Goal: Task Accomplishment & Management: Complete application form

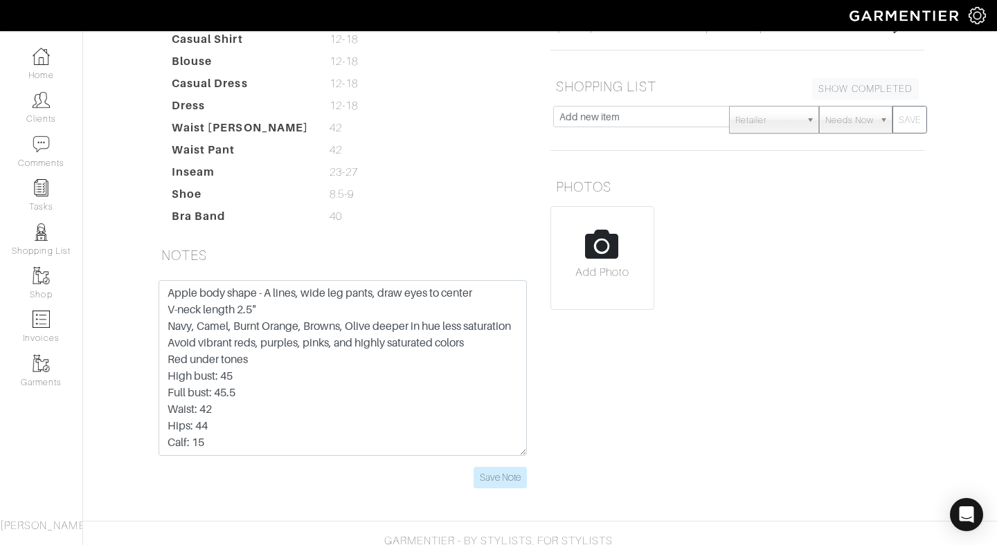
scroll to position [352, 0]
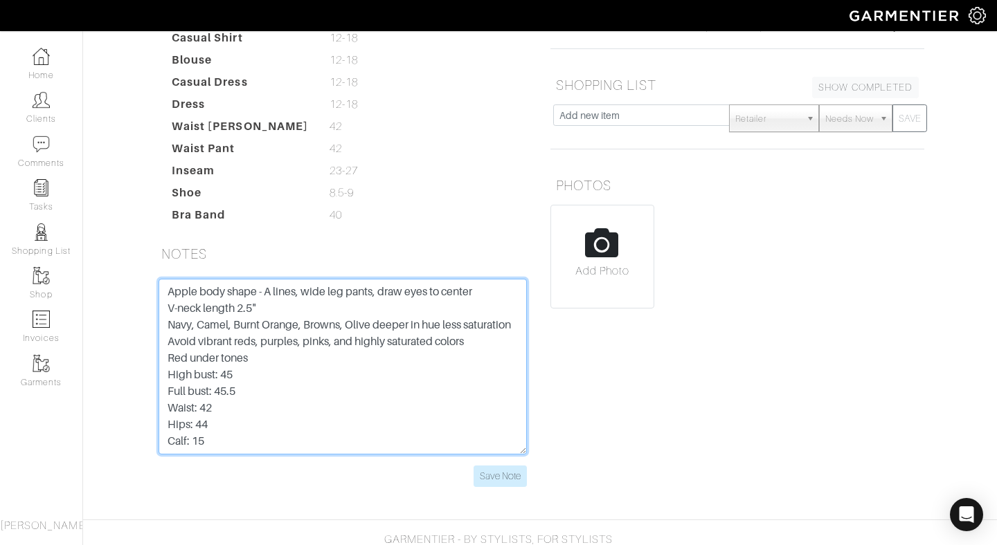
click at [476, 359] on textarea "Apple body shape - A lines, wide leg pants, draw eyes to center V-neck length 2…" at bounding box center [343, 367] width 368 height 176
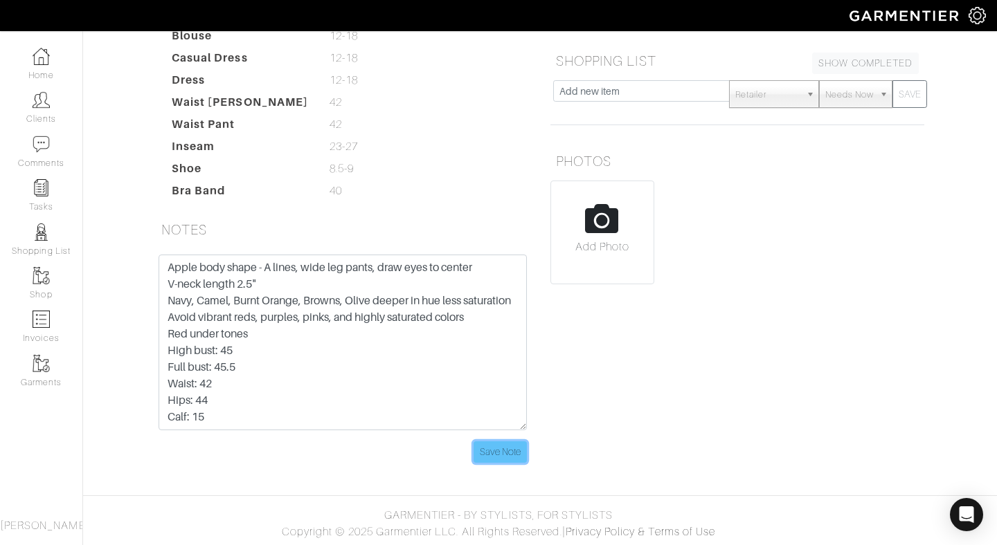
click at [501, 453] on input "Save Note" at bounding box center [500, 452] width 53 height 21
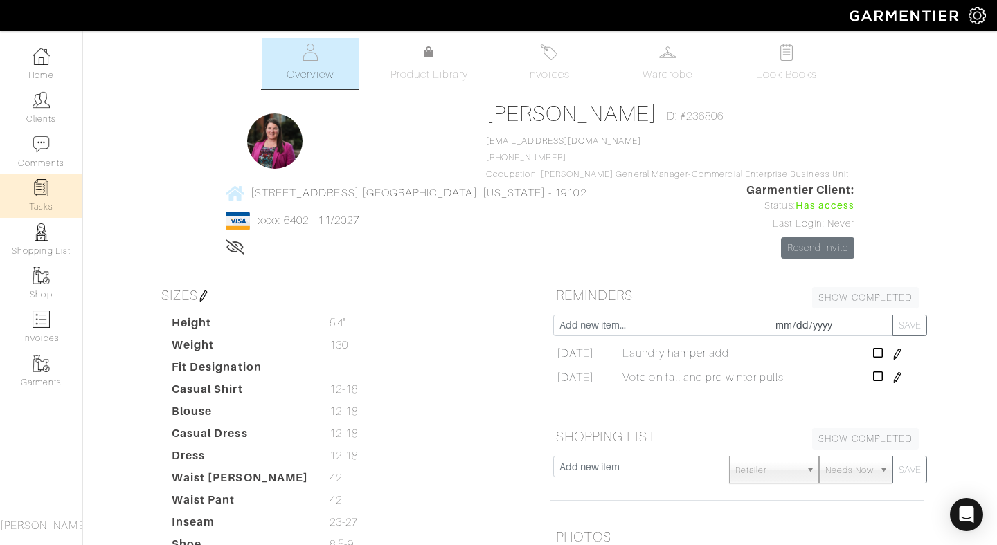
click at [47, 183] on img at bounding box center [41, 187] width 17 height 17
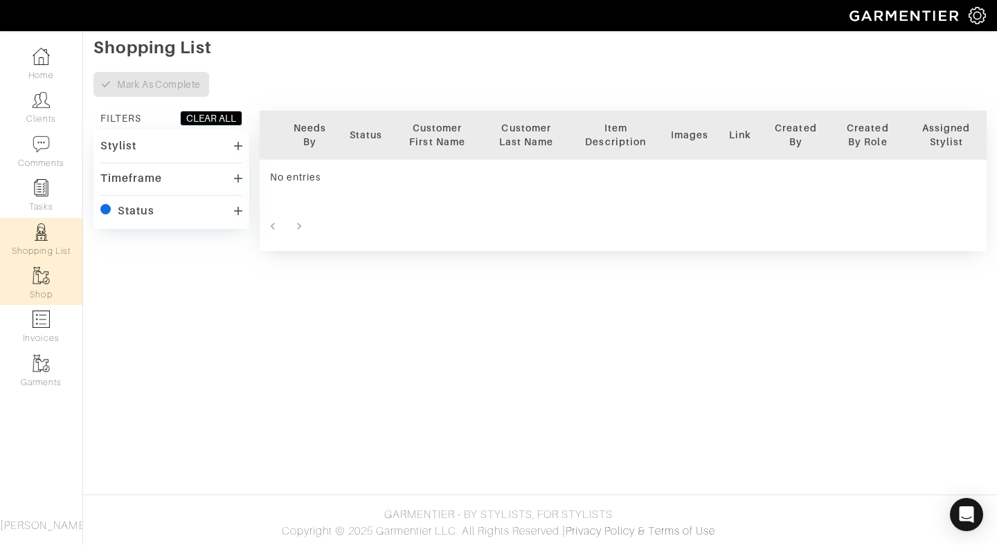
click at [48, 293] on link "Shop" at bounding box center [41, 284] width 82 height 44
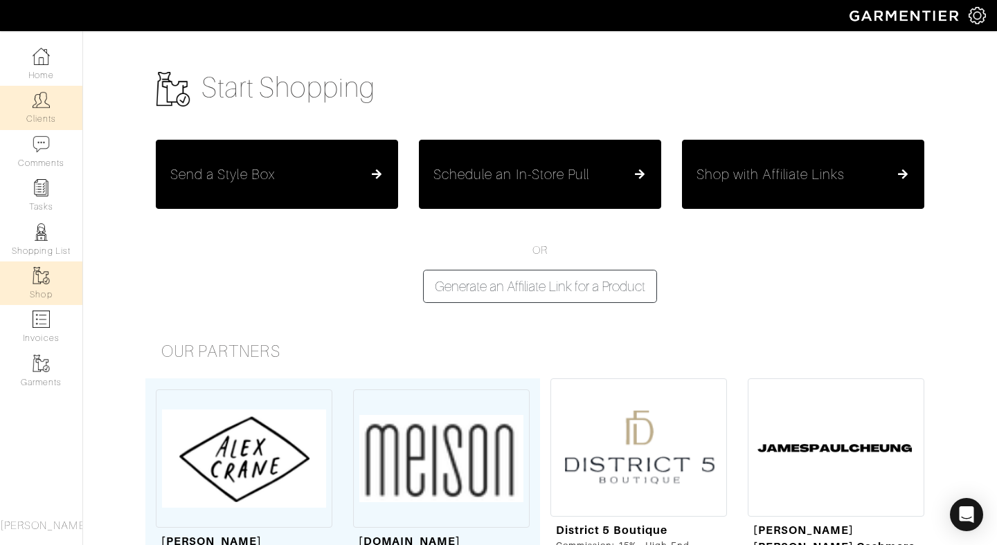
click at [35, 103] on img at bounding box center [41, 99] width 17 height 17
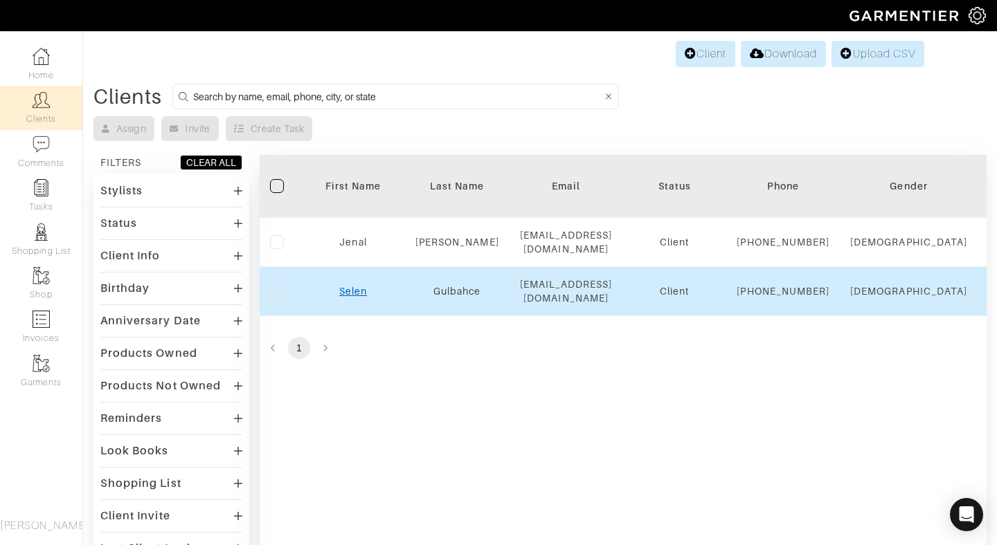
click at [353, 297] on link "Selen" at bounding box center [353, 291] width 28 height 11
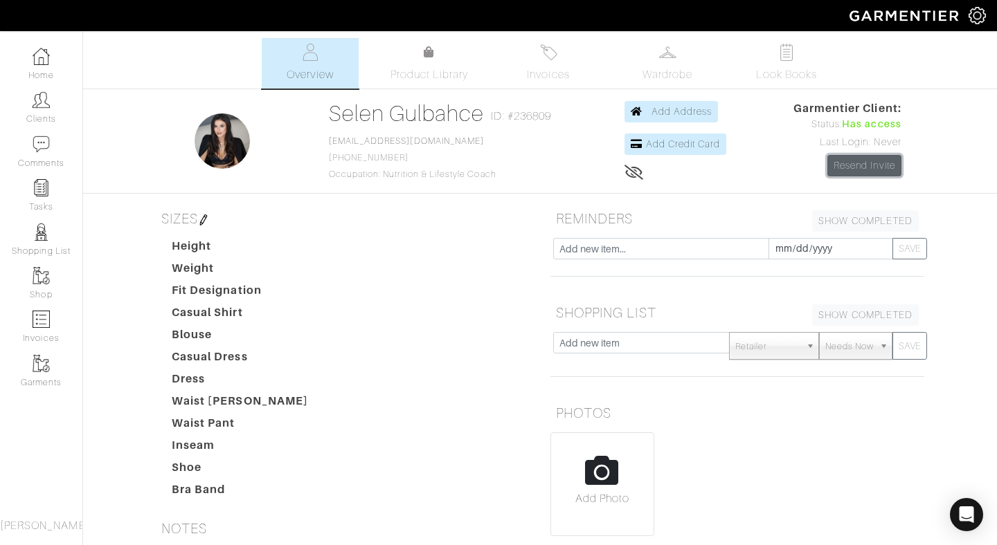
click at [872, 162] on link "Resend Invite" at bounding box center [864, 165] width 74 height 21
click at [46, 289] on link "Shop" at bounding box center [41, 284] width 82 height 44
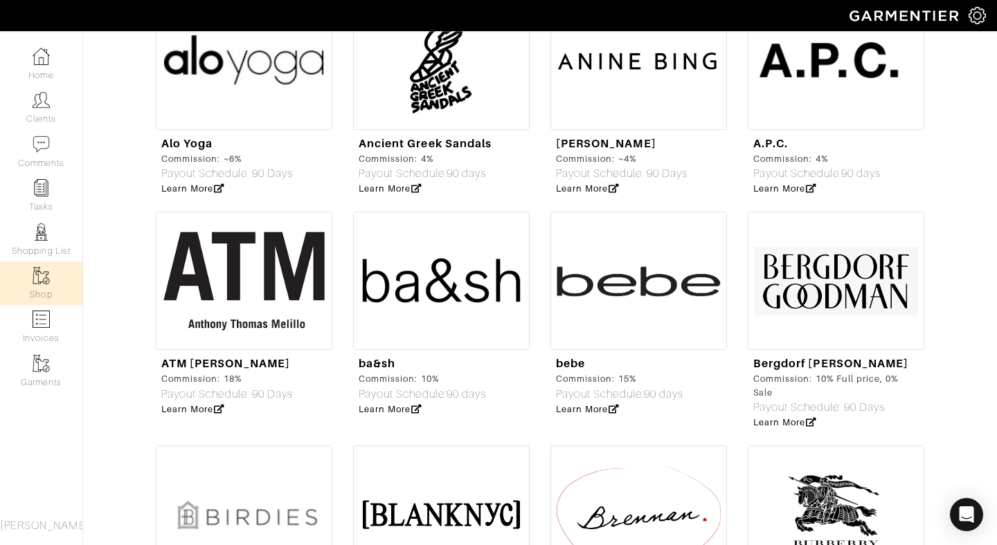
scroll to position [1340, 0]
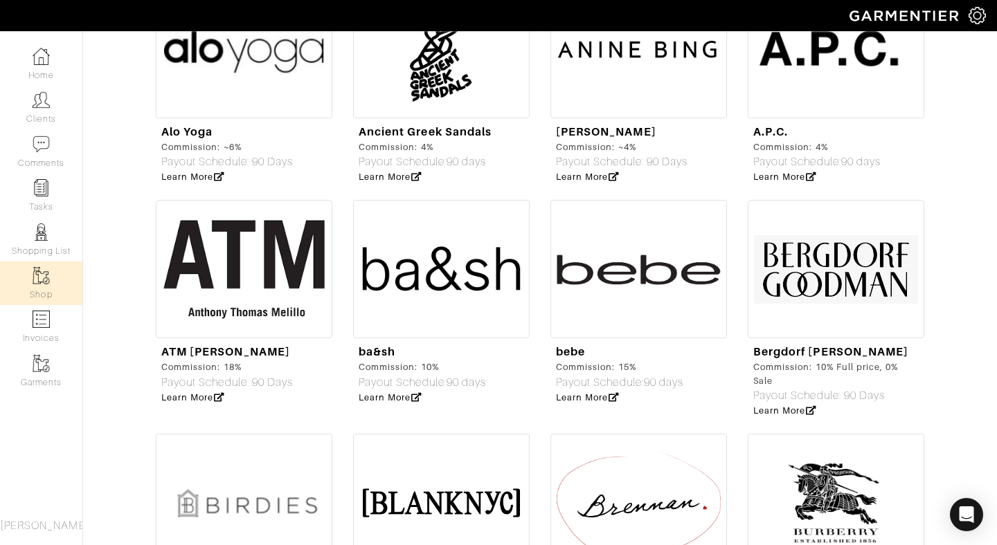
click at [815, 276] on img at bounding box center [836, 269] width 177 height 138
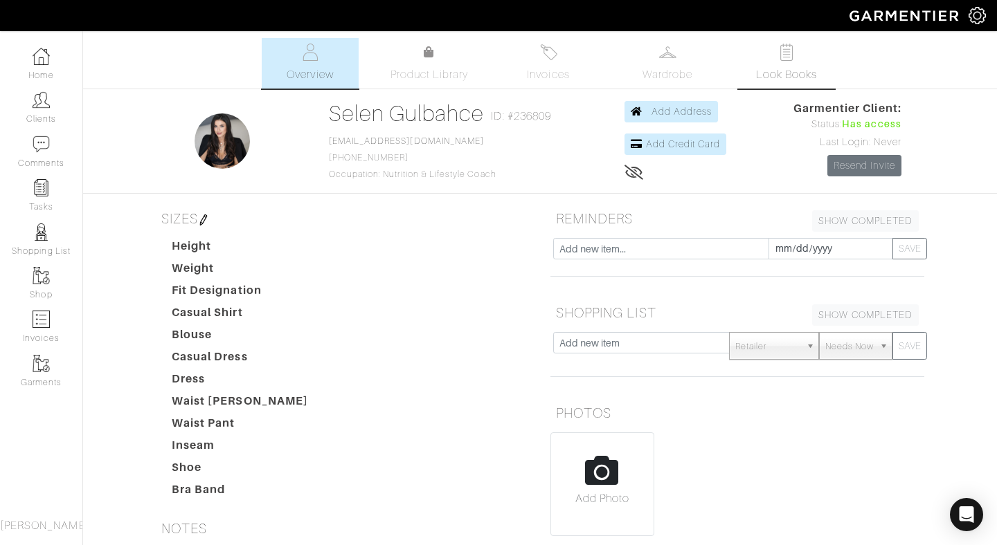
click at [793, 48] on img at bounding box center [786, 52] width 17 height 17
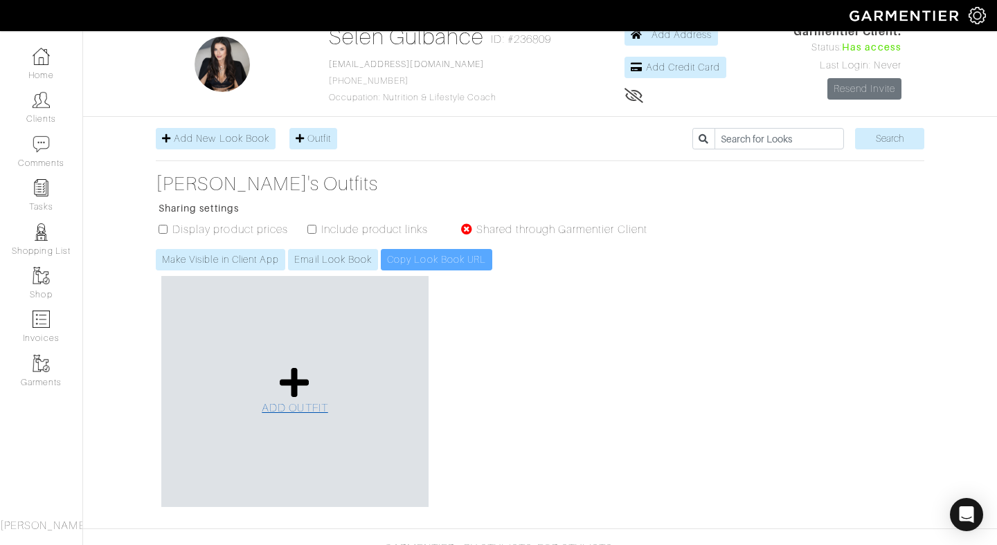
scroll to position [111, 0]
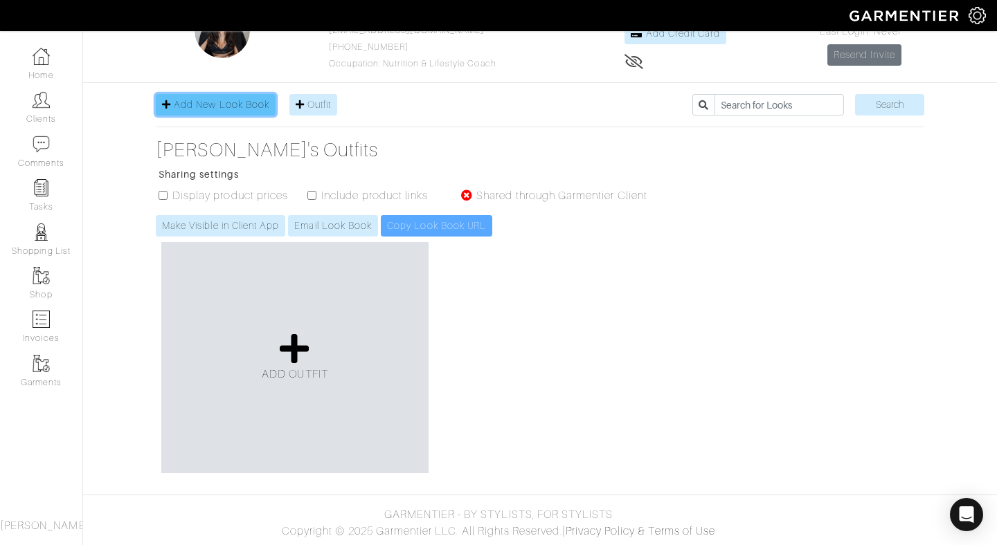
click at [253, 107] on span "Add New Look Book" at bounding box center [222, 104] width 96 height 11
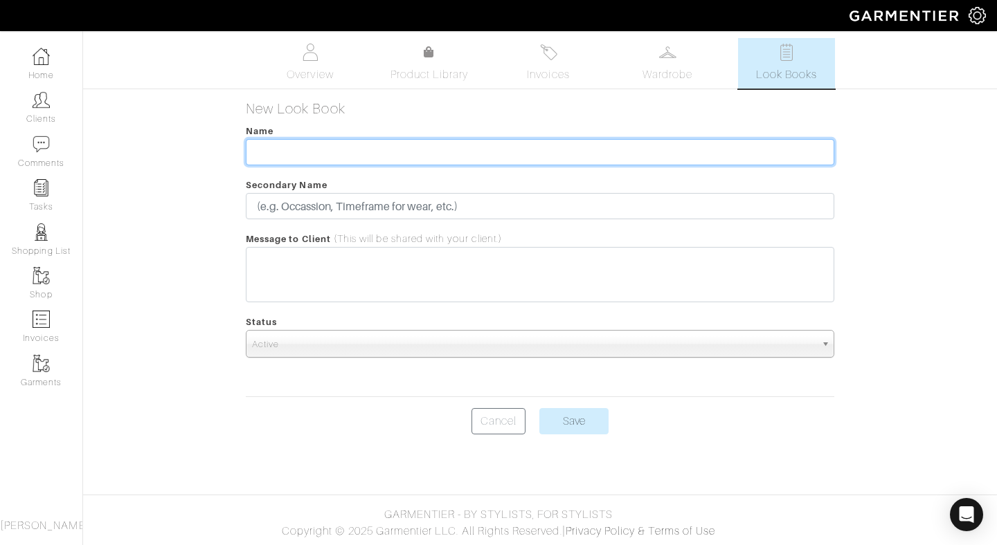
click at [323, 150] on input "text" at bounding box center [540, 152] width 588 height 26
type input "One Month Trade"
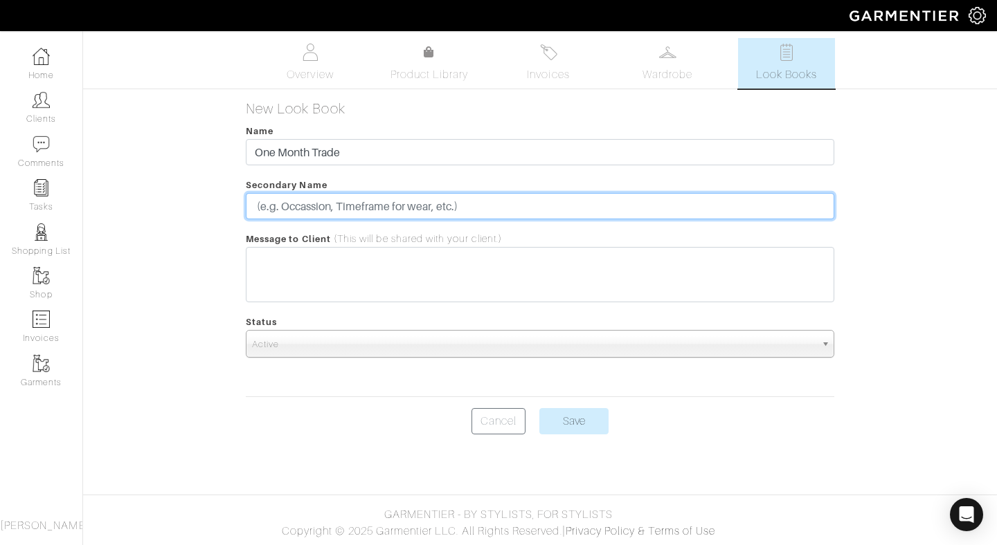
click at [332, 209] on input "text" at bounding box center [540, 206] width 588 height 26
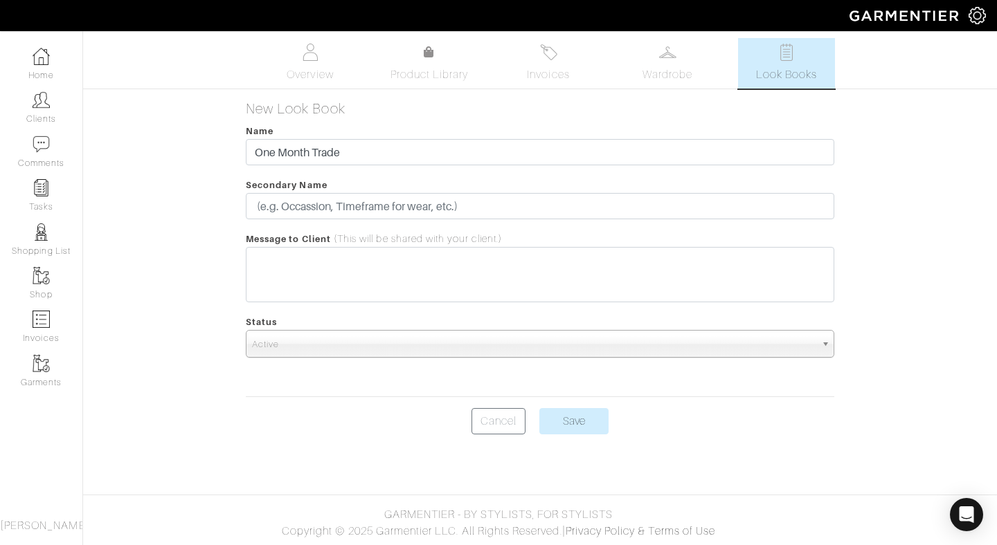
click at [351, 341] on span "Active" at bounding box center [533, 345] width 563 height 28
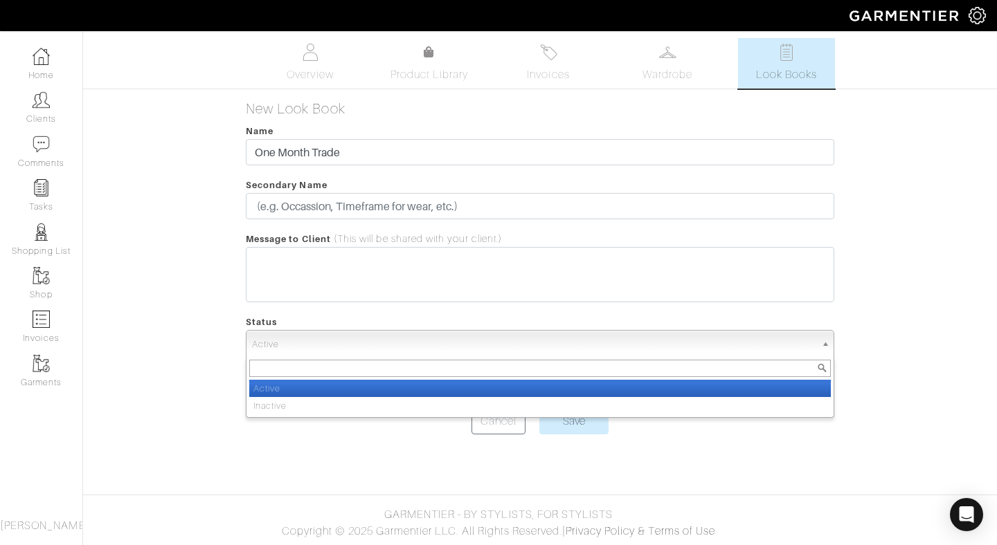
click at [362, 314] on div "Status Active Inactive Active Active Inactive" at bounding box center [540, 336] width 588 height 44
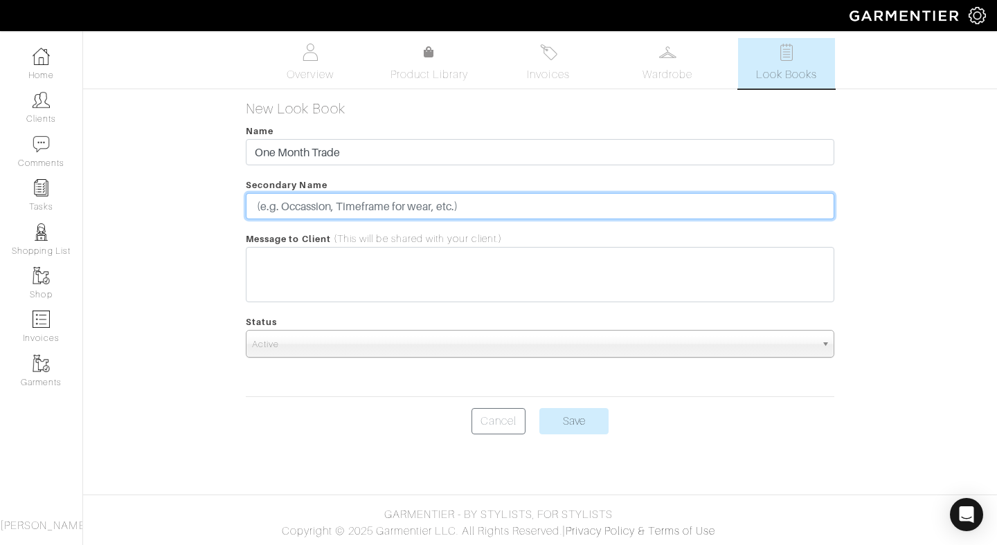
click at [367, 205] on input "text" at bounding box center [540, 206] width 588 height 26
type input "s"
type input "S"
type input "f"
type input "F"
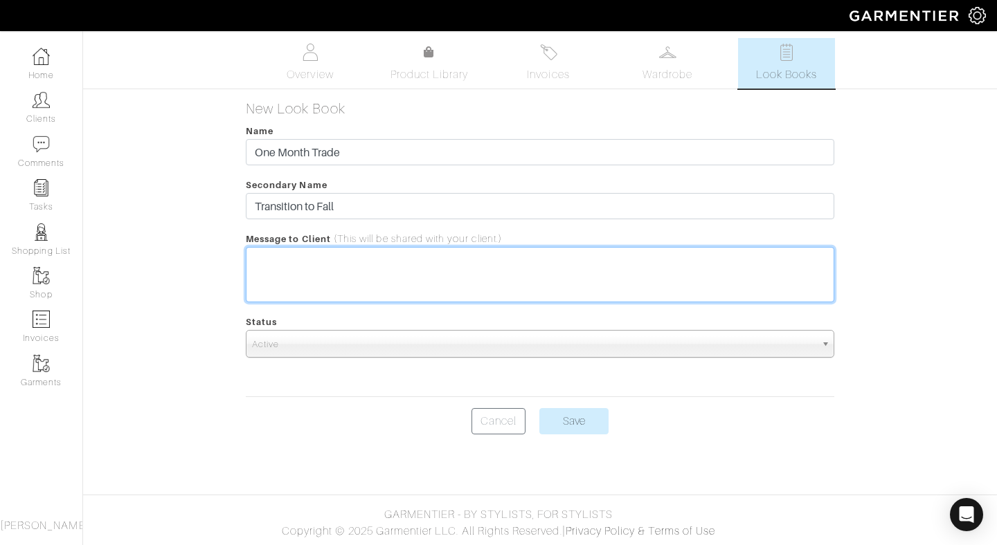
click at [312, 262] on trix-editor at bounding box center [540, 274] width 588 height 55
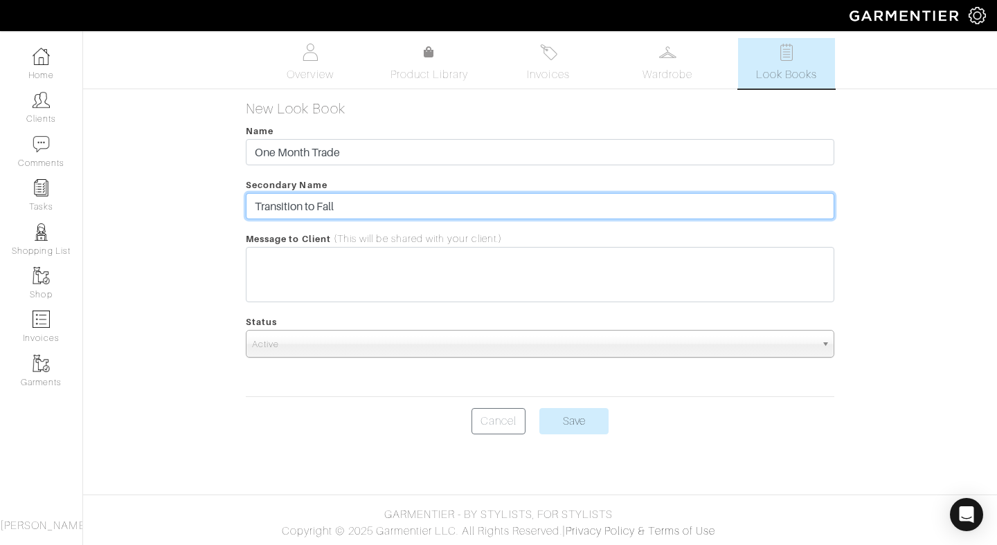
click at [345, 214] on input "Transition to Fall" at bounding box center [540, 206] width 588 height 26
click at [364, 206] on input "Transition to Fall - Pre-Winter" at bounding box center [540, 206] width 588 height 26
click at [359, 207] on input "Transition to Fall - Pre- Winter" at bounding box center [540, 206] width 588 height 26
click at [366, 206] on input "Transition to Fall - Pre- Winter" at bounding box center [540, 206] width 588 height 26
type input "Transition to Fall - Partial Winter"
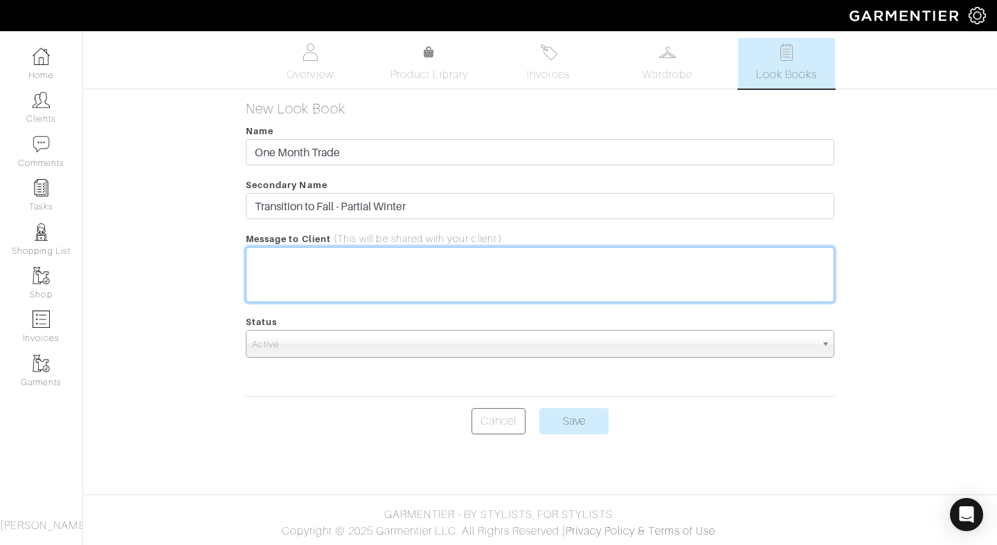
click at [346, 253] on trix-editor at bounding box center [540, 274] width 588 height 55
click at [623, 261] on div "Here are some looks for a capsule that mix work events, social outtings, everyd…" at bounding box center [540, 260] width 570 height 17
click at [735, 261] on div "Here are some looks for a capsule that mix work events, social outings, everyday" at bounding box center [540, 260] width 570 height 17
click at [795, 263] on div "Here are some looks for a capsule that mix work events, social outings, everyda…" at bounding box center [540, 268] width 570 height 33
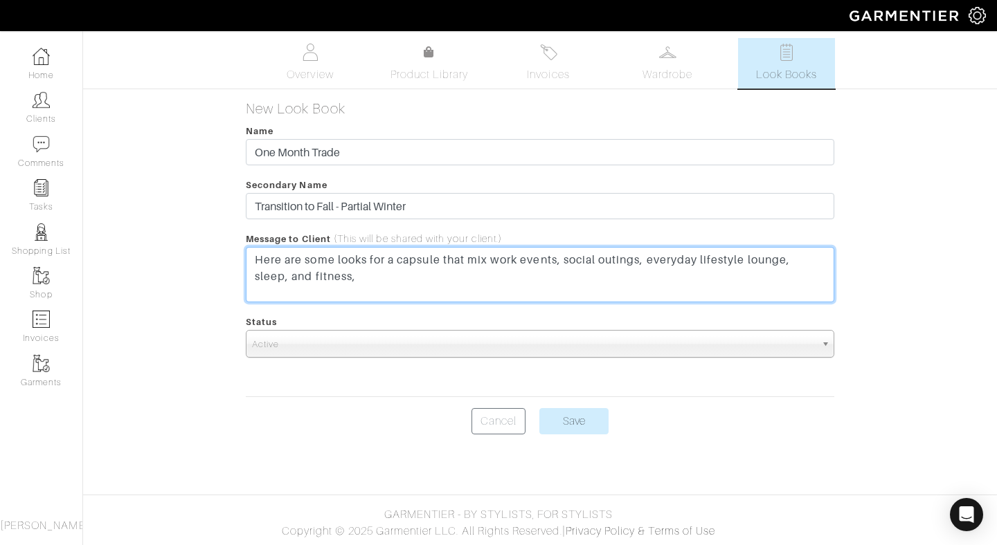
click at [564, 277] on div "Here are some looks for a capsule that mix work events, social outings, everyda…" at bounding box center [540, 268] width 570 height 33
drag, startPoint x: 564, startPoint y: 273, endPoint x: 505, endPoint y: 270, distance: 58.9
click at [505, 270] on div "Here are some looks for a capsule that mix work events, social outings, everyda…" at bounding box center [540, 268] width 570 height 33
drag, startPoint x: 655, startPoint y: 277, endPoint x: 361, endPoint y: 275, distance: 293.5
click at [361, 275] on div "Here are some looks for a capsule that mix work events, social outings, everyda…" at bounding box center [540, 268] width 570 height 33
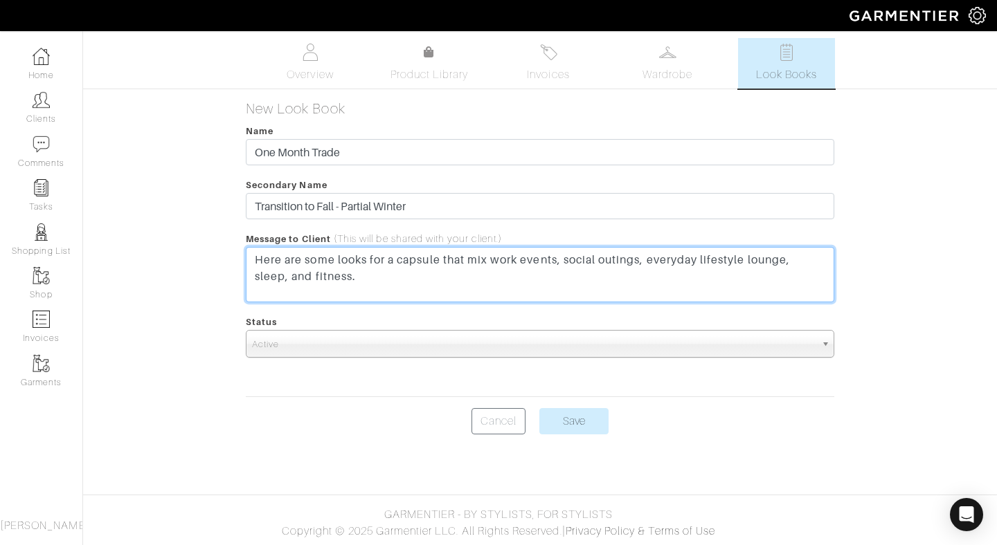
click at [315, 274] on div "Here are some looks for a capsule that mix work events, social outings, everyda…" at bounding box center [540, 268] width 570 height 33
click at [345, 278] on div "Here are some looks for a capsule that mix work events, social outings, everyda…" at bounding box center [540, 268] width 570 height 33
click at [335, 273] on div "Here are some looks for a capsule that mix work events, social outings, everyda…" at bounding box center [540, 268] width 570 height 33
click at [417, 279] on div "Here are some looks for a capsule that mix work events, social outings, everyda…" at bounding box center [540, 268] width 570 height 33
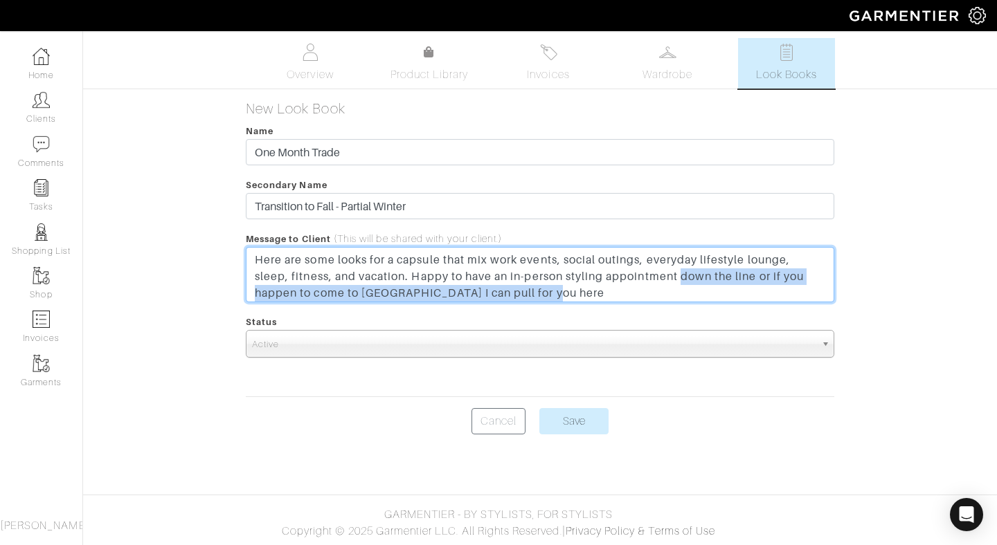
drag, startPoint x: 689, startPoint y: 274, endPoint x: 719, endPoint y: 298, distance: 38.4
click at [719, 298] on div "Here are some looks for a capsule that mix work events, social outings, everyda…" at bounding box center [540, 277] width 570 height 50
click at [709, 291] on div "Here are some looks for a capsule that mix work events, social outings, everyda…" at bounding box center [540, 277] width 570 height 50
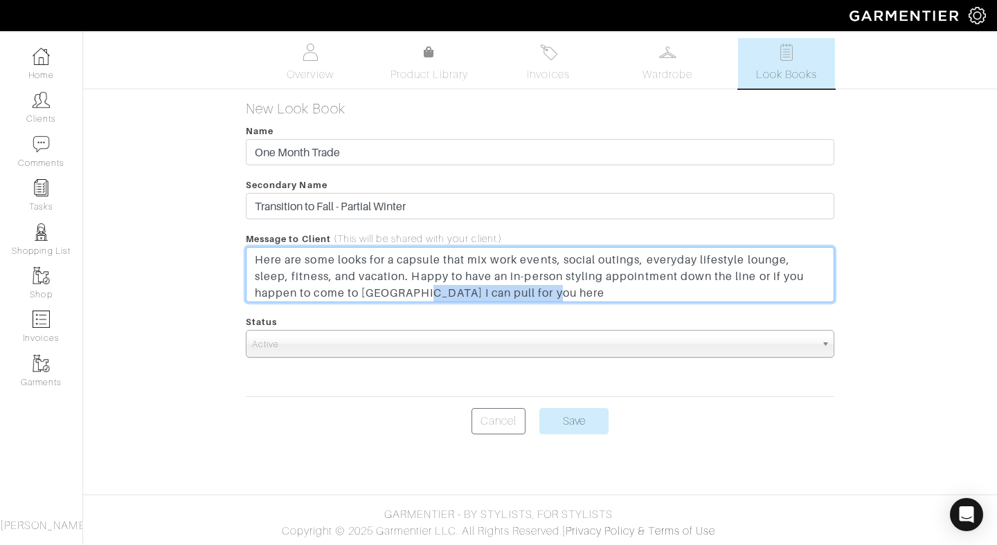
drag, startPoint x: 582, startPoint y: 293, endPoint x: 419, endPoint y: 290, distance: 163.4
click at [419, 290] on div "Here are some looks for a capsule that mix work events, social outings, everyda…" at bounding box center [540, 277] width 570 height 50
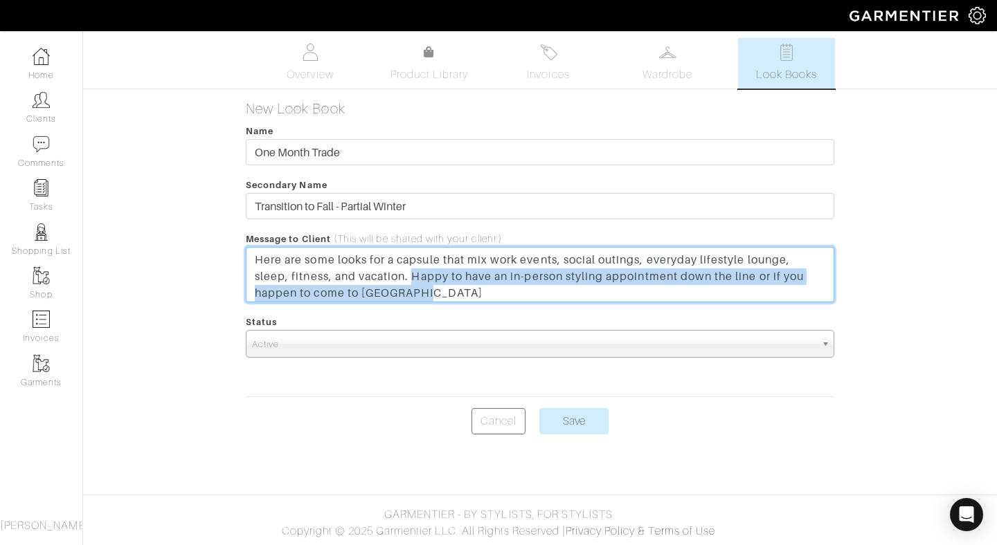
drag, startPoint x: 486, startPoint y: 291, endPoint x: 415, endPoint y: 269, distance: 74.0
click at [415, 269] on div "Here are some looks for a capsule that mix work events, social outings, everyda…" at bounding box center [540, 277] width 570 height 50
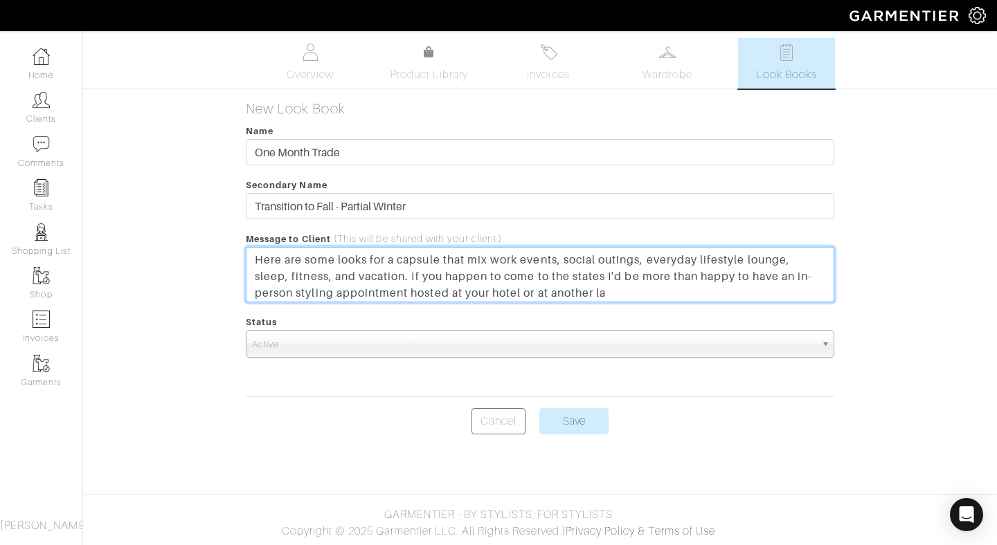
click at [612, 278] on div "Here are some looks for a capsule that mix work events, social outings, everyda…" at bounding box center [540, 277] width 570 height 50
click at [640, 291] on div "Here are some looks for a capsule that mix work events, social outings, everyda…" at bounding box center [540, 277] width 570 height 50
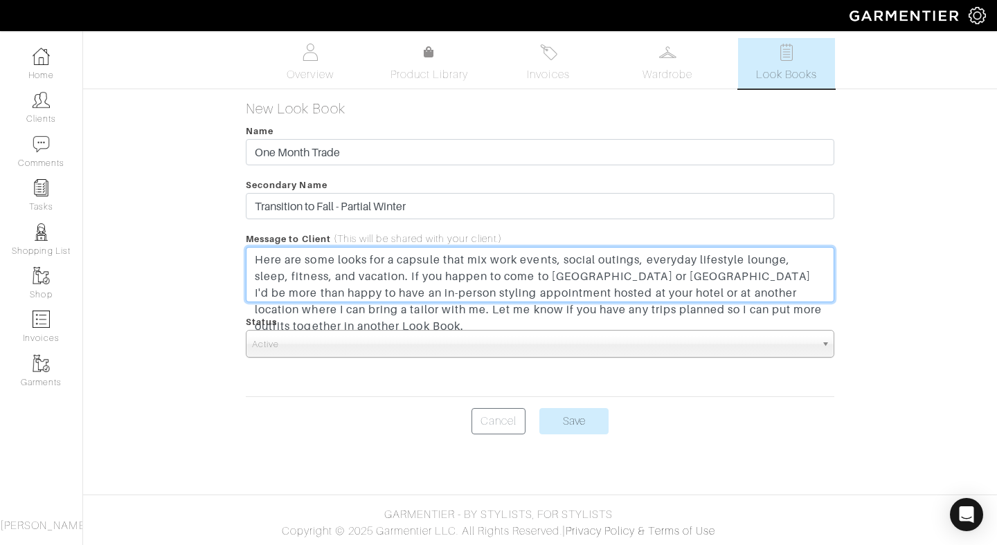
click at [559, 309] on div "Here are some looks for a capsule that mix work events, social outings, everyda…" at bounding box center [540, 293] width 570 height 83
click at [788, 312] on div "Here are some looks for a capsule that mix work events, social outings, everyda…" at bounding box center [540, 293] width 570 height 83
click at [620, 327] on div "Here are some looks for a capsule that mix work events, social outings, everyda…" at bounding box center [540, 293] width 570 height 83
click at [545, 308] on div "Here are some looks for a capsule that mix work events, social outings, everyda…" at bounding box center [540, 302] width 570 height 100
drag, startPoint x: 736, startPoint y: 310, endPoint x: 691, endPoint y: 309, distance: 45.0
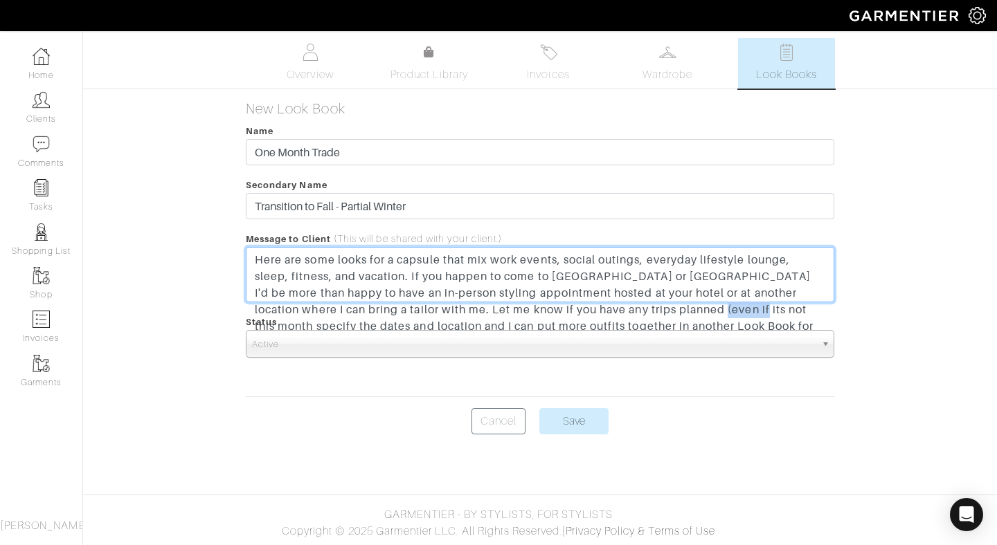
click at [691, 309] on div "Here are some looks for a capsule that mix work events, social outings, everyda…" at bounding box center [540, 302] width 570 height 100
click at [298, 324] on div "Here are some looks for a capsule that mix work events, social outings, everyda…" at bounding box center [540, 302] width 570 height 100
click at [321, 327] on div "Here are some looks for a capsule that mix work events, social outings, everyda…" at bounding box center [540, 302] width 570 height 100
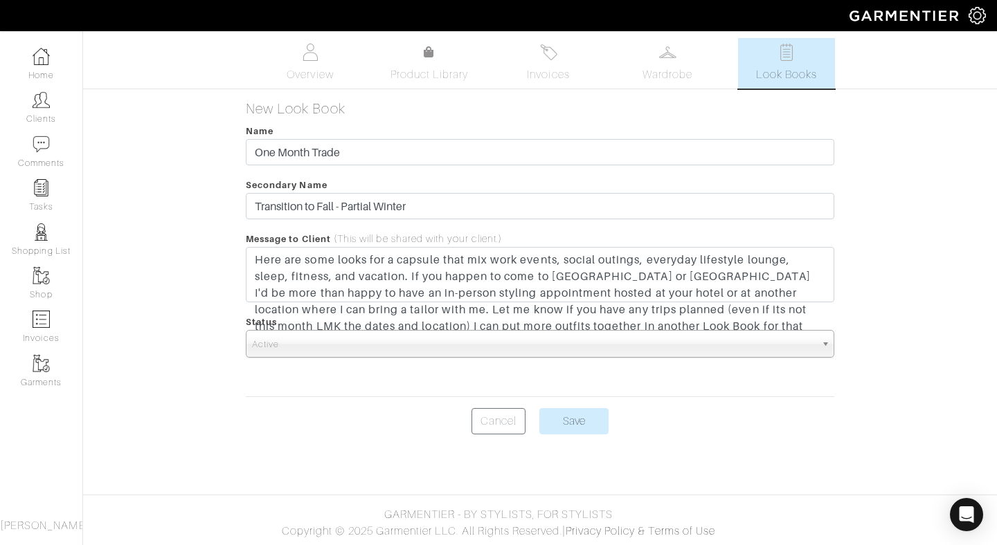
click at [728, 325] on div "Status Active Inactive Active Active Inactive" at bounding box center [540, 336] width 588 height 44
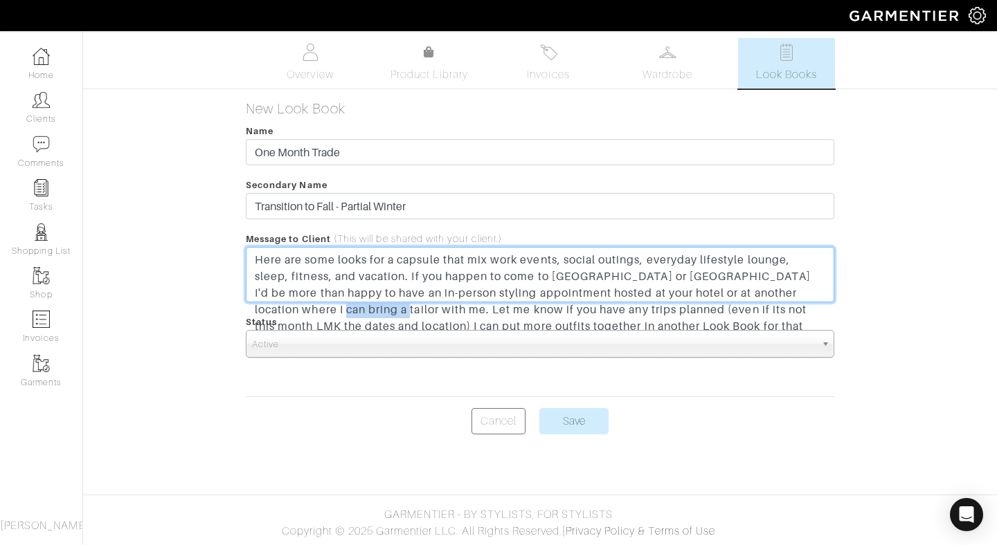
drag, startPoint x: 379, startPoint y: 308, endPoint x: 308, endPoint y: 309, distance: 70.6
click at [308, 309] on div "Here are some looks for a capsule that mix work events, social outings, everyda…" at bounding box center [540, 302] width 570 height 100
click at [670, 310] on div "Here are some looks for a capsule that mix work events, social outings, everyda…" at bounding box center [540, 293] width 570 height 83
click at [640, 310] on div "Here are some looks for a capsule that mix work events, social outings, everyda…" at bounding box center [540, 293] width 570 height 83
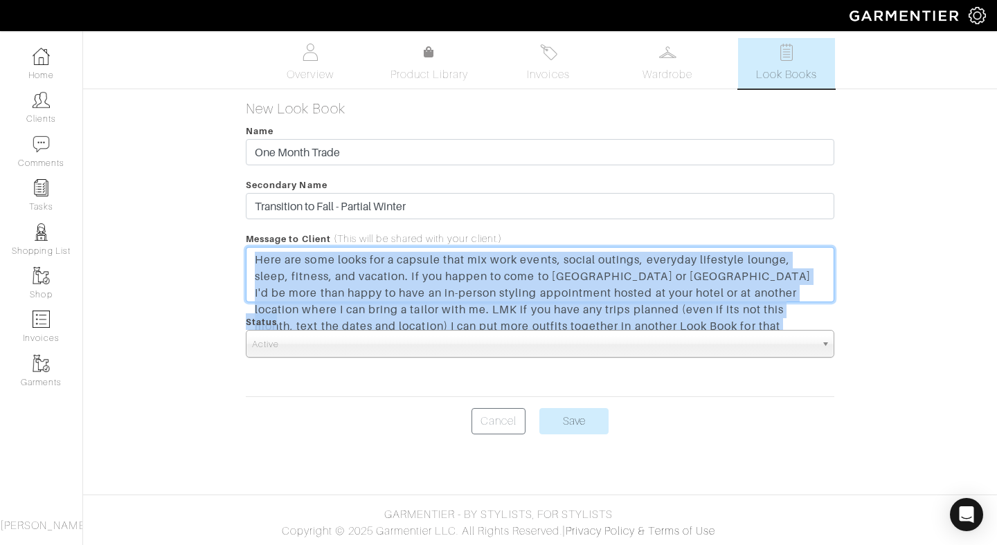
drag, startPoint x: 669, startPoint y: 325, endPoint x: 590, endPoint y: 325, distance: 78.9
click at [590, 325] on form "Name One Month Trade Secondary Name Transition to Fall - Partial Winter Message…" at bounding box center [540, 279] width 588 height 312
click at [680, 324] on div "Status Active Inactive Active Active Inactive" at bounding box center [540, 336] width 588 height 44
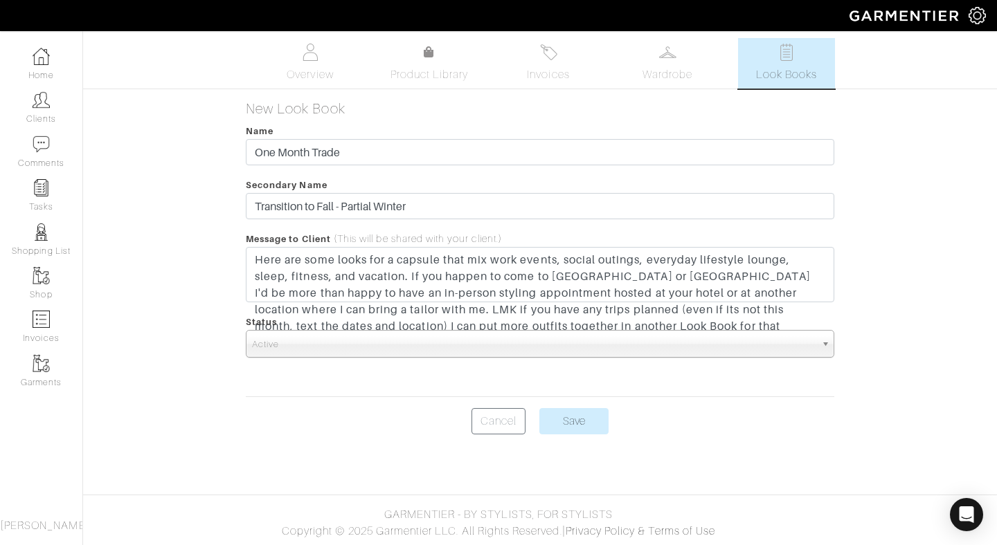
click at [661, 327] on div "Status Active Inactive Active Active Inactive" at bounding box center [540, 336] width 588 height 44
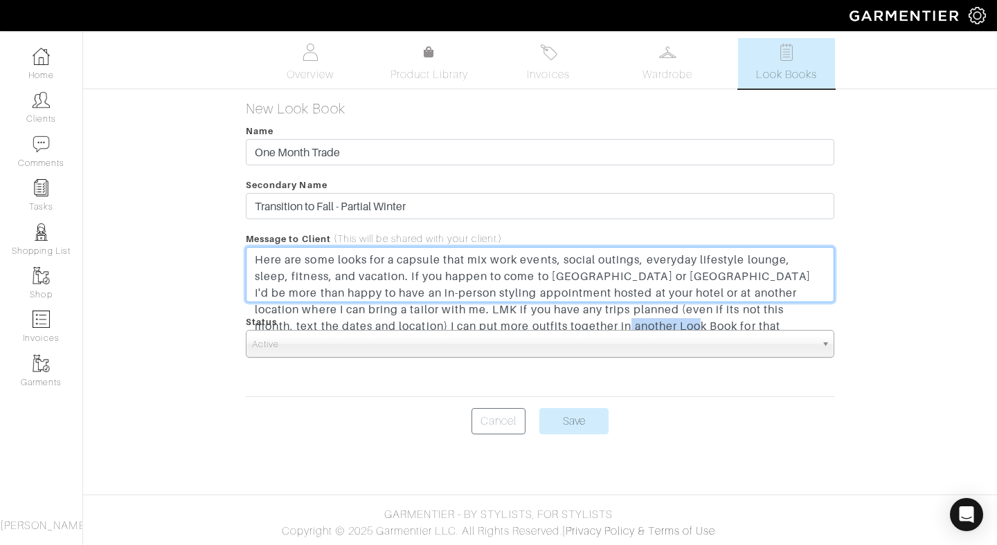
drag, startPoint x: 656, startPoint y: 325, endPoint x: 590, endPoint y: 325, distance: 66.5
click at [590, 325] on div "Here are some looks for a capsule that mix work events, social outings, everyda…" at bounding box center [540, 302] width 570 height 100
type trix-editor "<div>Here are some looks for a capsule that mix work events, social outings, ev…"
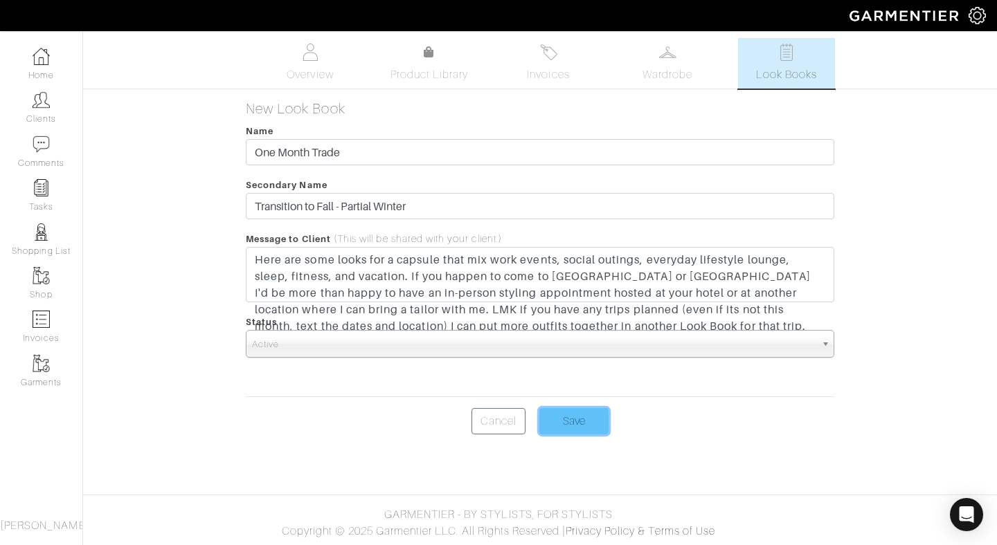
click at [587, 416] on input "Save" at bounding box center [573, 421] width 69 height 26
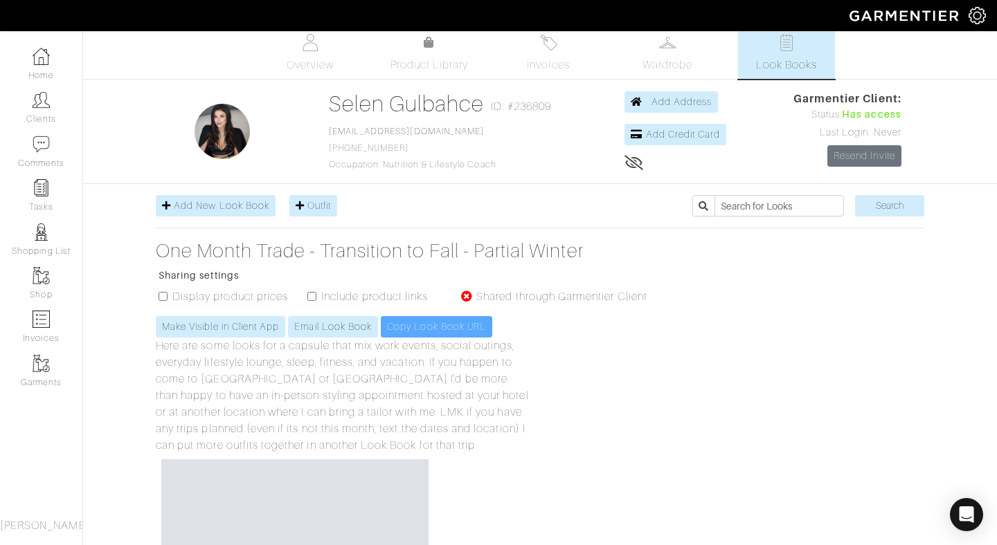
scroll to position [10, 0]
